Goal: Task Accomplishment & Management: Use online tool/utility

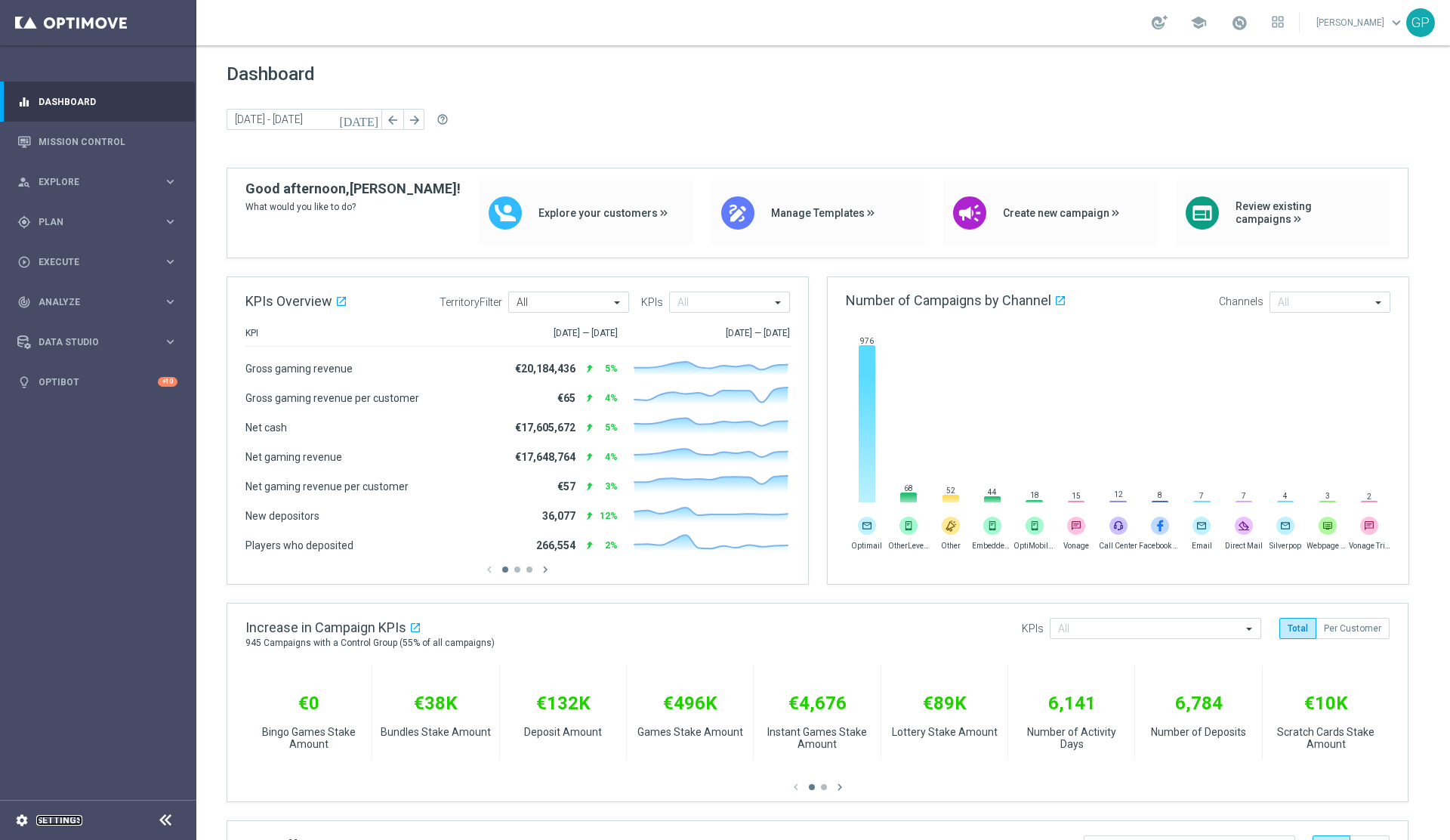
click at [62, 820] on link "Settings" at bounding box center [59, 820] width 46 height 9
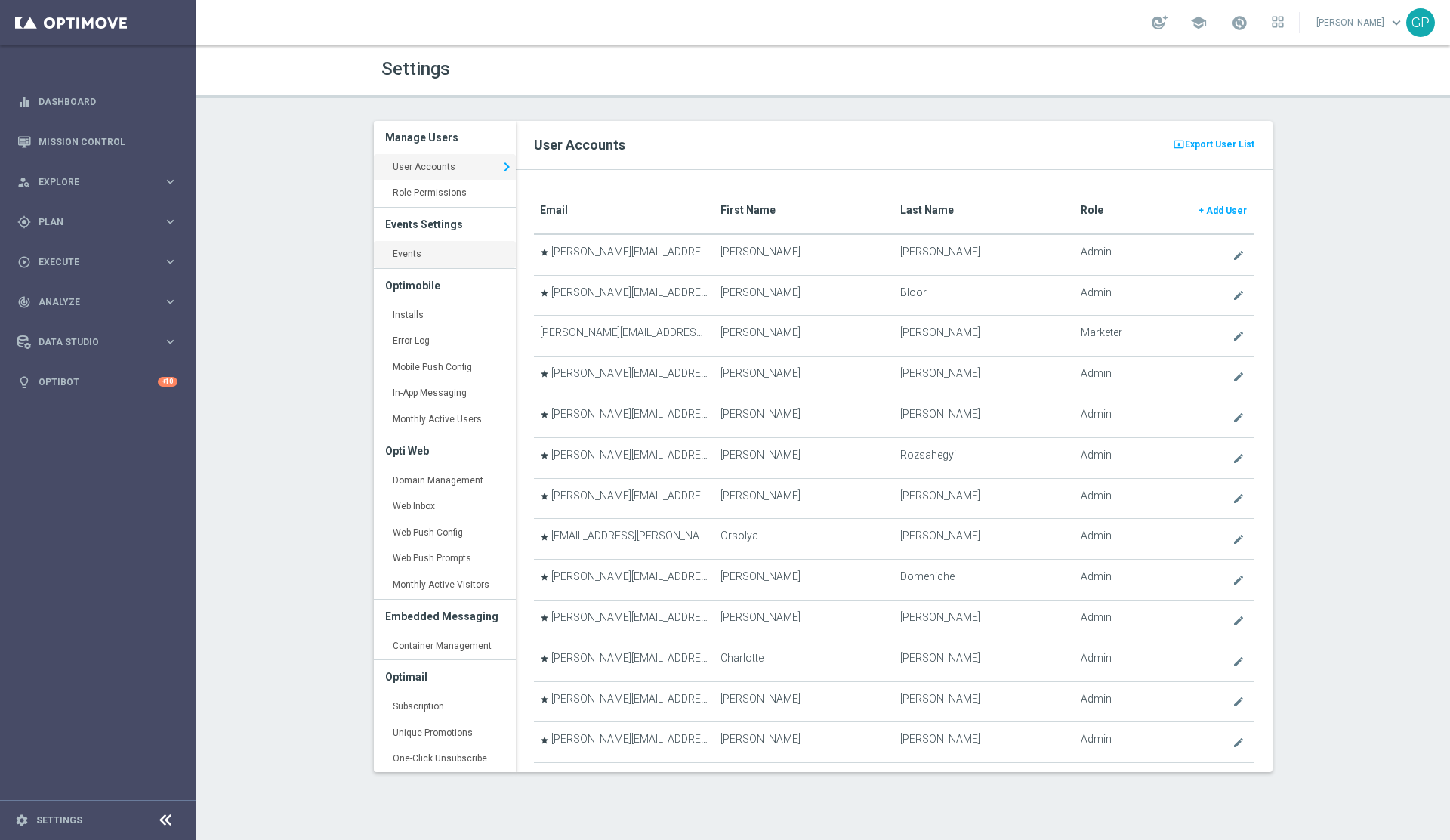
click at [431, 257] on link "Events keyboard_arrow_right" at bounding box center [444, 255] width 142 height 27
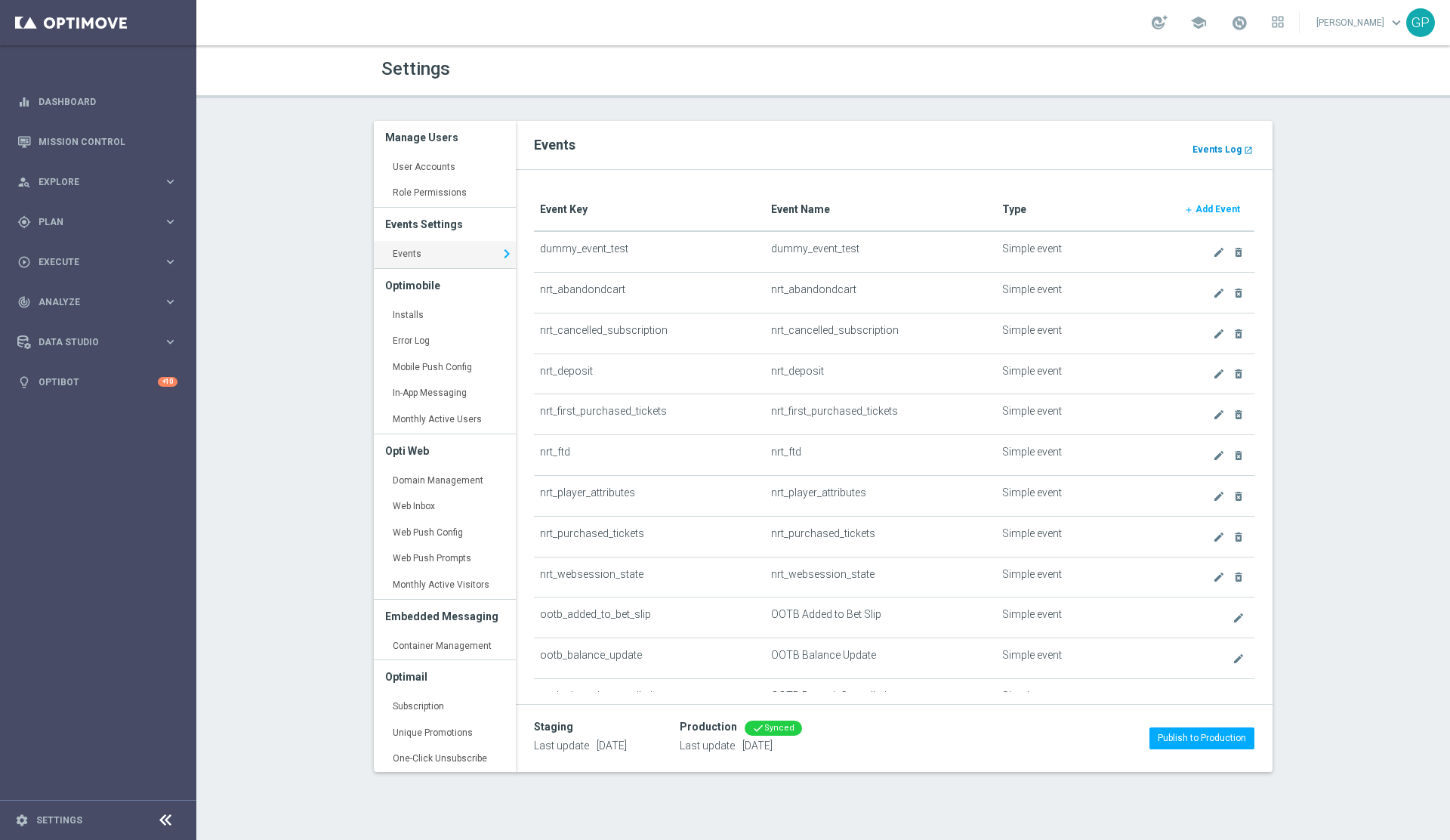
click at [1218, 158] on link "Events Log launch" at bounding box center [1222, 149] width 63 height 17
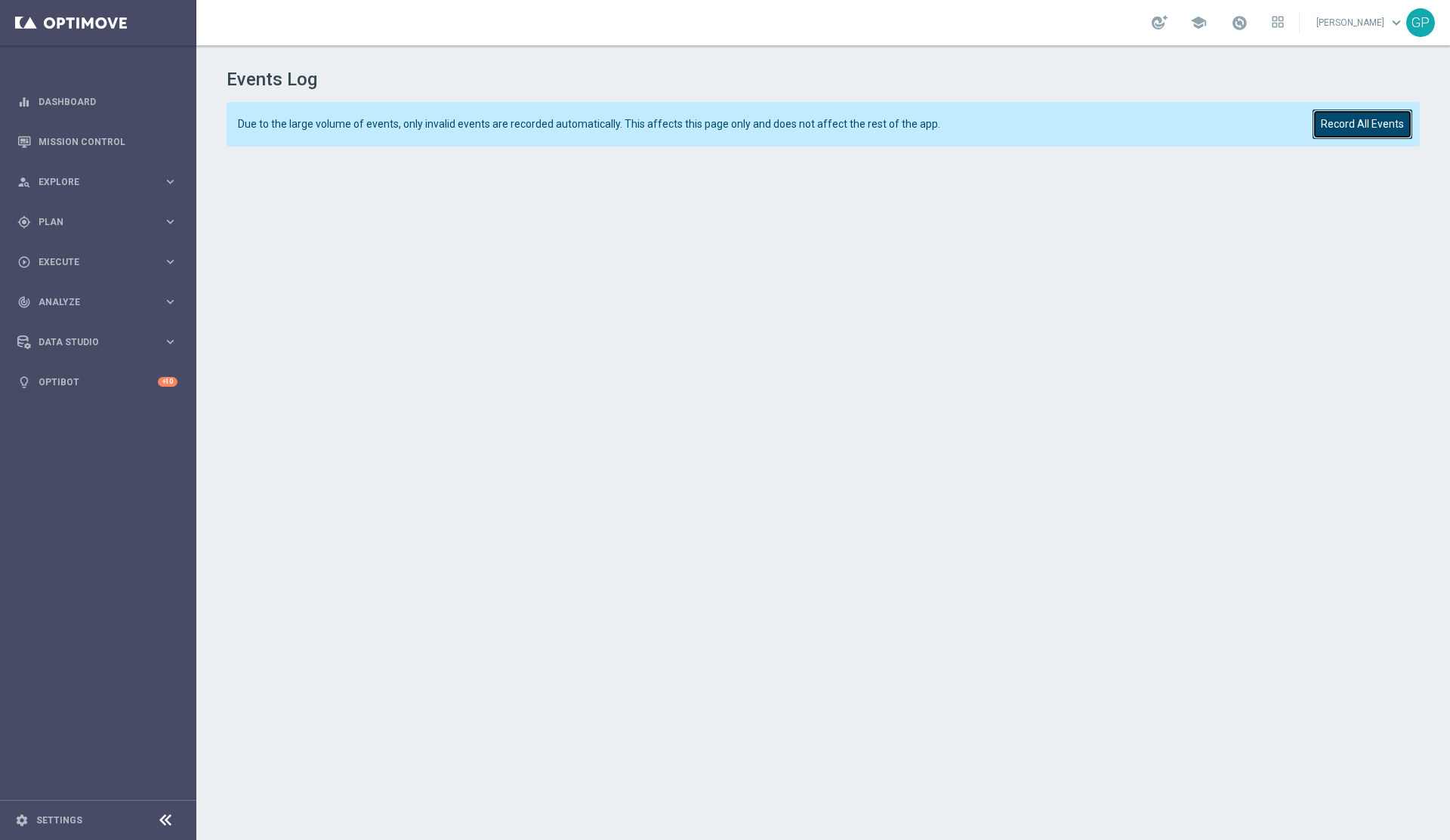
click at [1370, 137] on button "Record All Events" at bounding box center [1362, 124] width 99 height 30
